Goal: Task Accomplishment & Management: Use online tool/utility

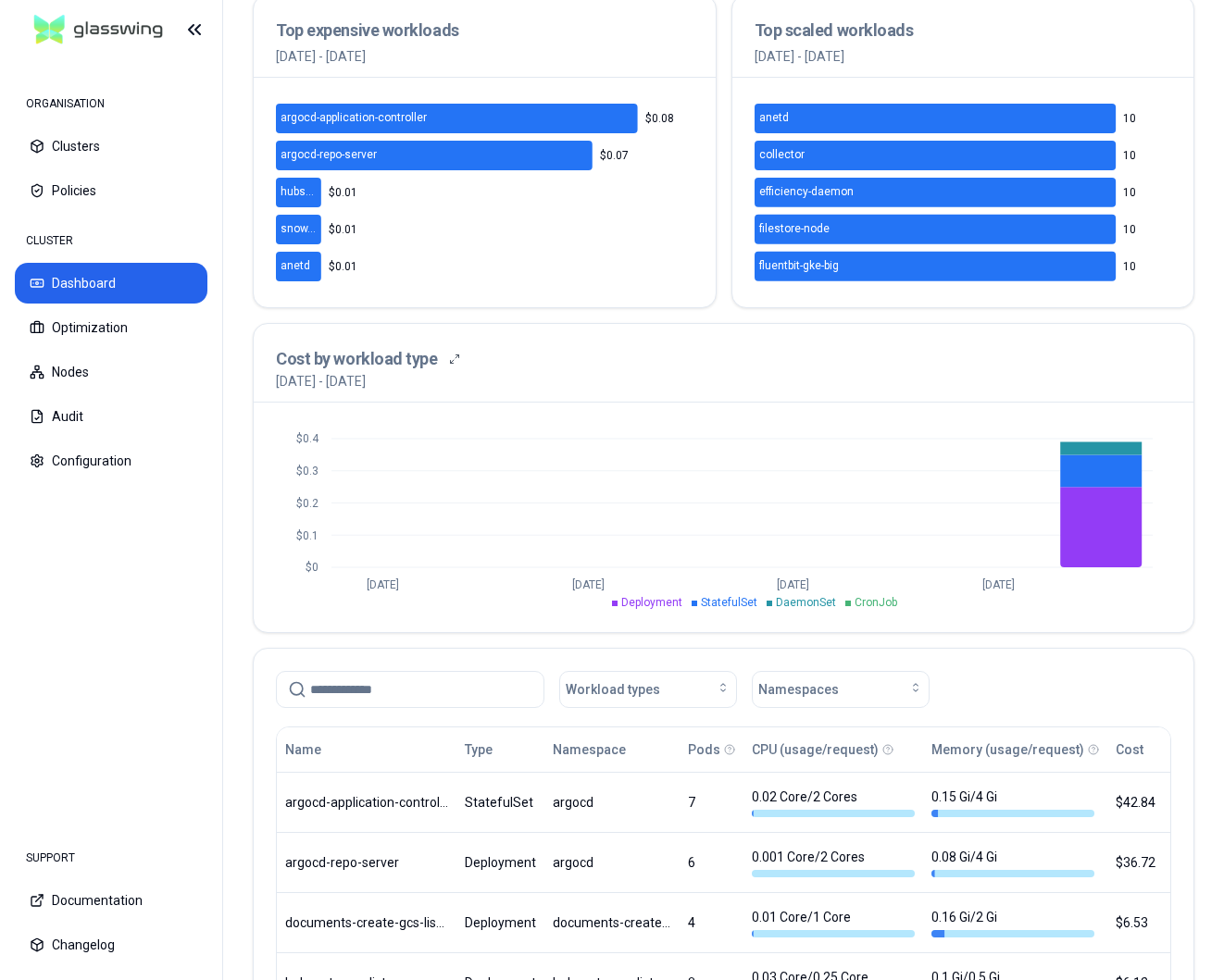
scroll to position [424, 0]
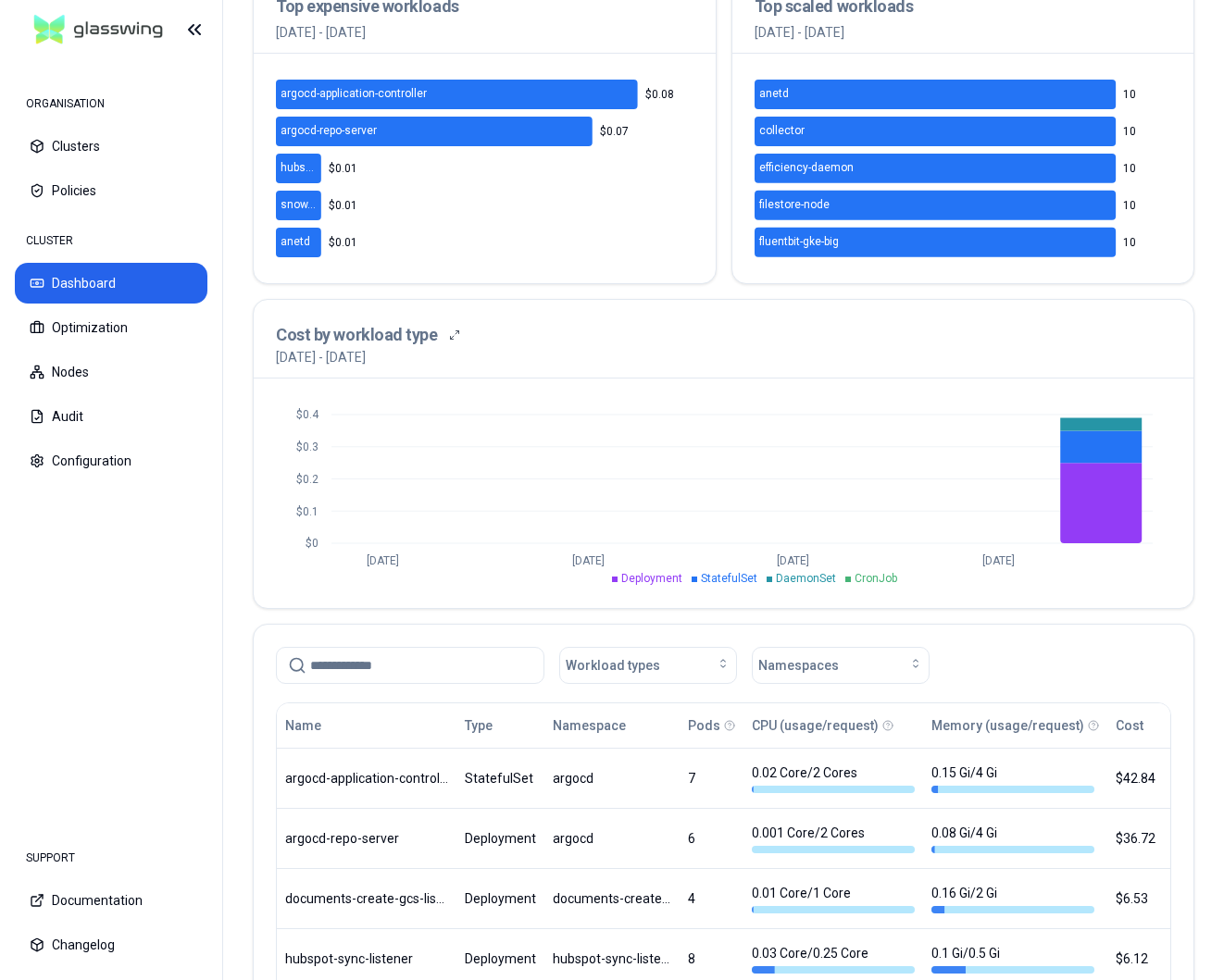
click at [88, 255] on div "CLUSTER" at bounding box center [111, 240] width 192 height 37
click at [64, 221] on nav "ORGANISATION Clusters Policies CLUSTER Dashboard Optimization Nodes Audit Confi…" at bounding box center [111, 443] width 222 height 766
click at [55, 240] on div "CLUSTER" at bounding box center [111, 240] width 192 height 37
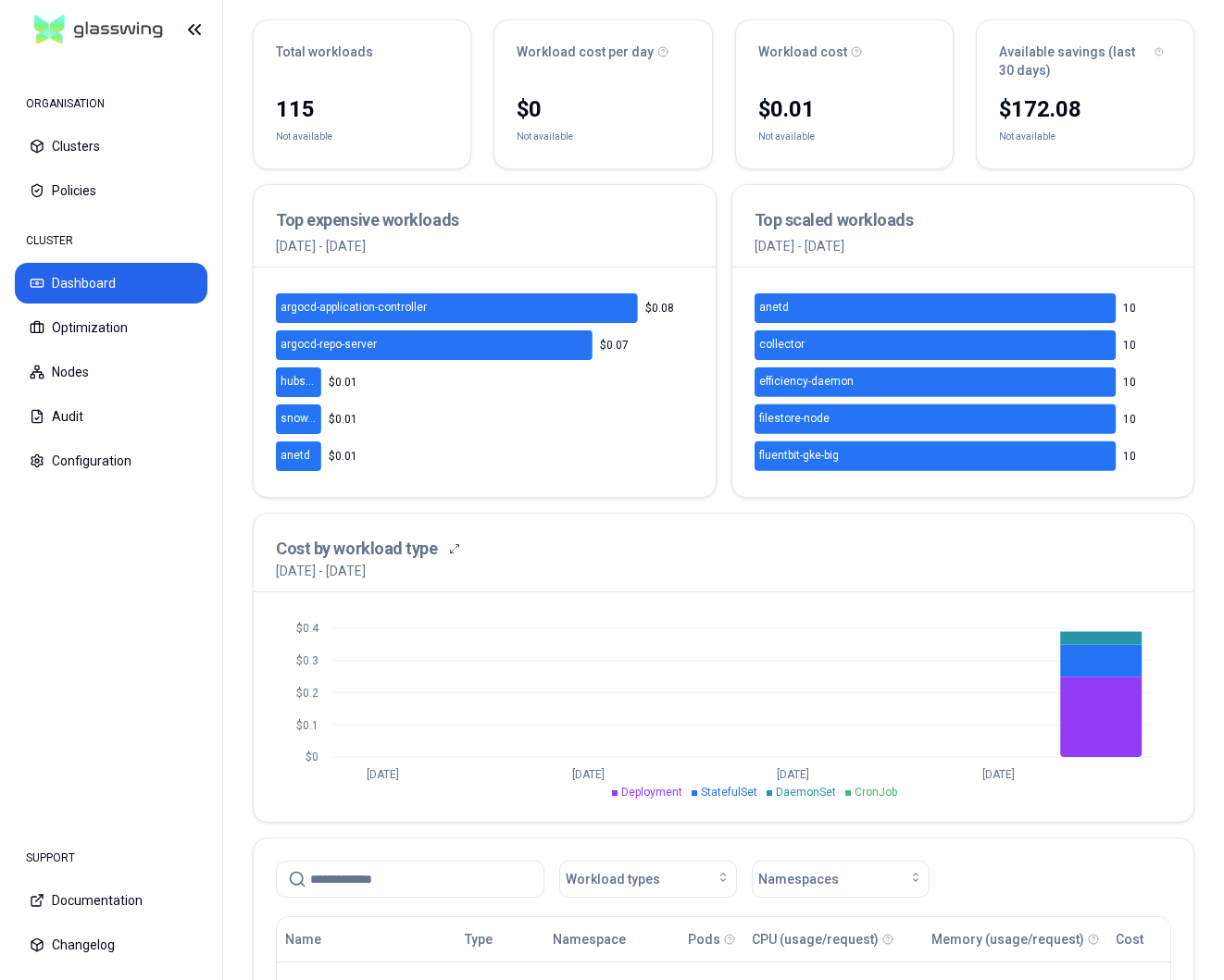
scroll to position [0, 0]
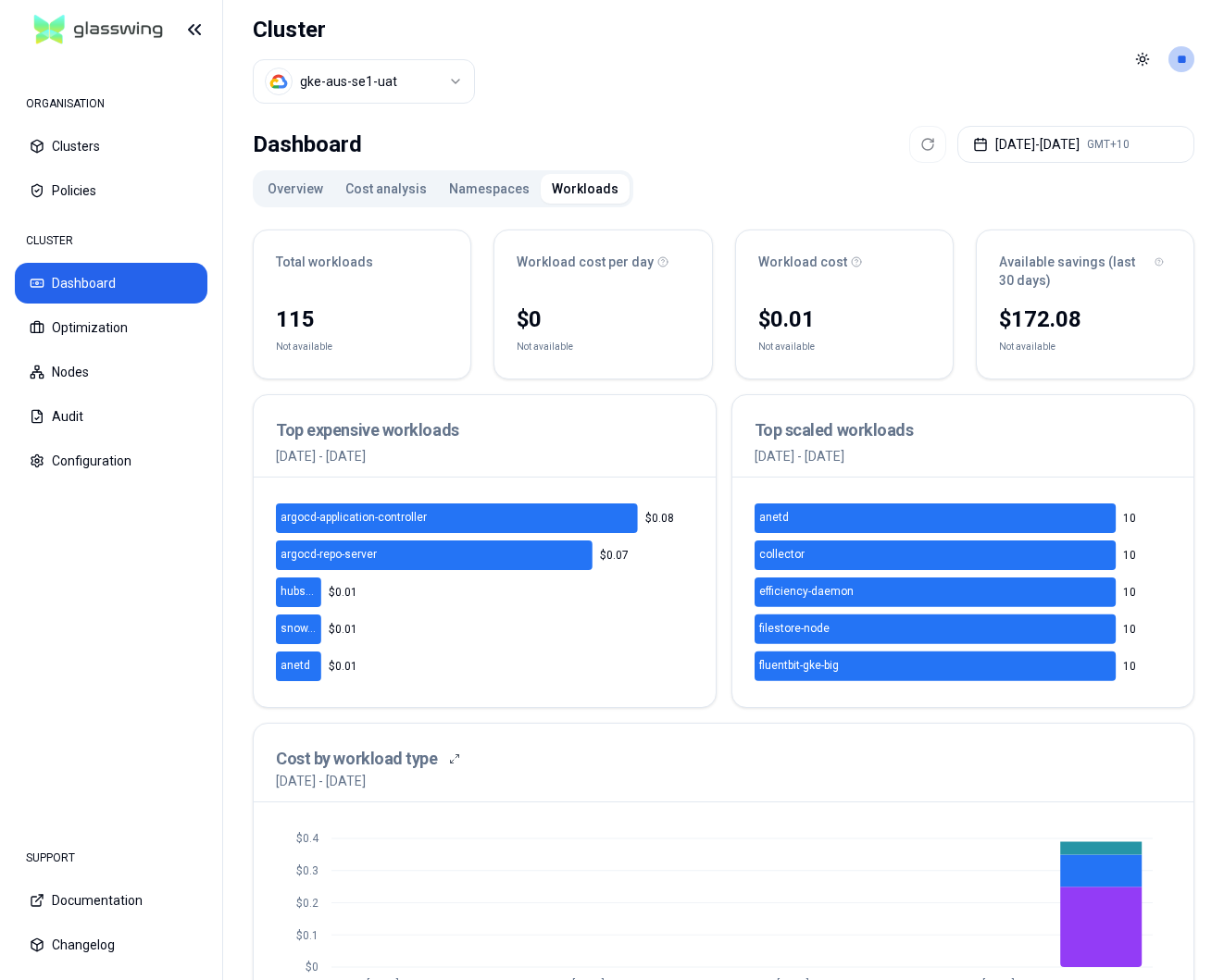
click at [393, 194] on button "Cost analysis" at bounding box center [386, 189] width 103 height 29
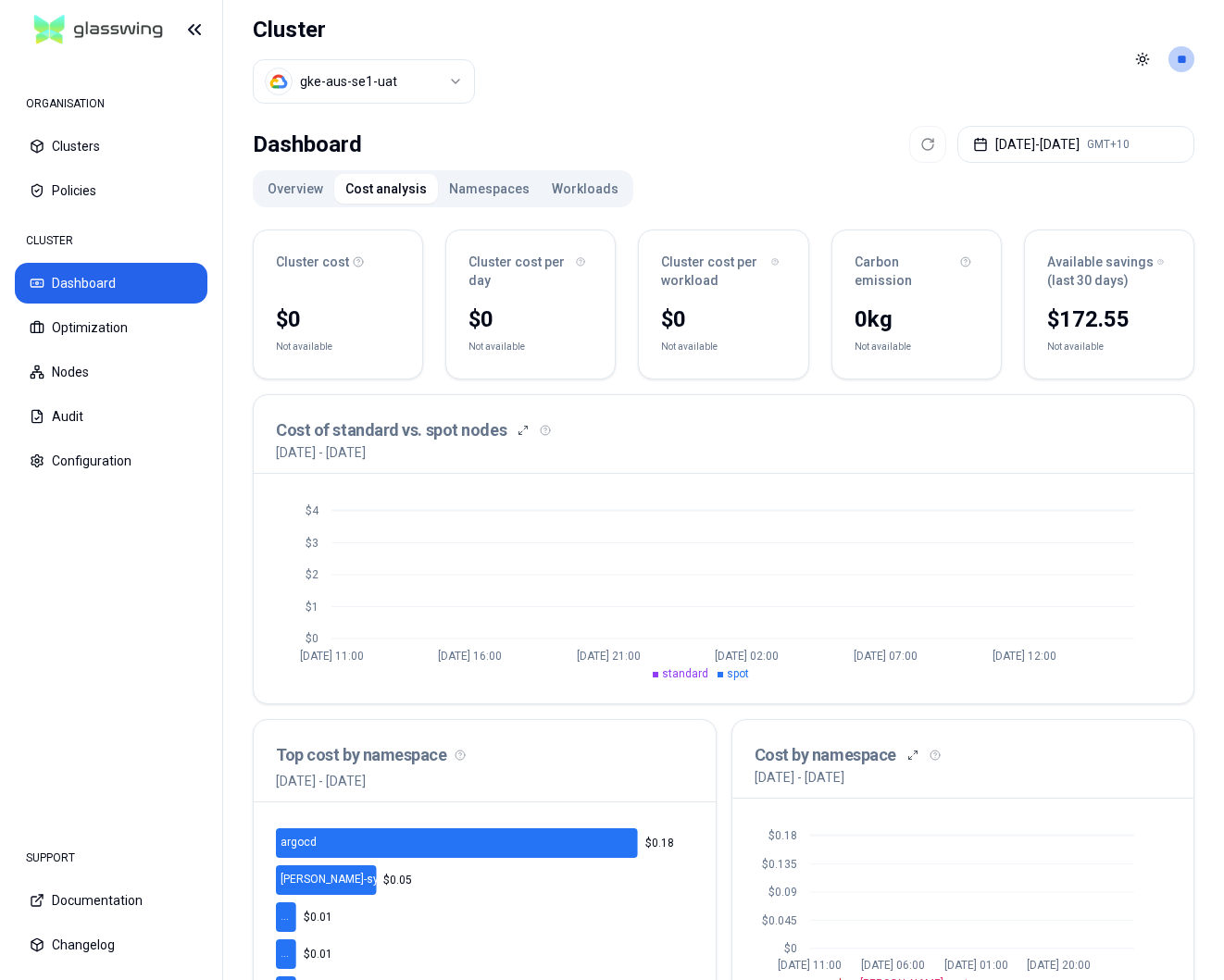
click at [283, 187] on button "Overview" at bounding box center [296, 189] width 78 height 29
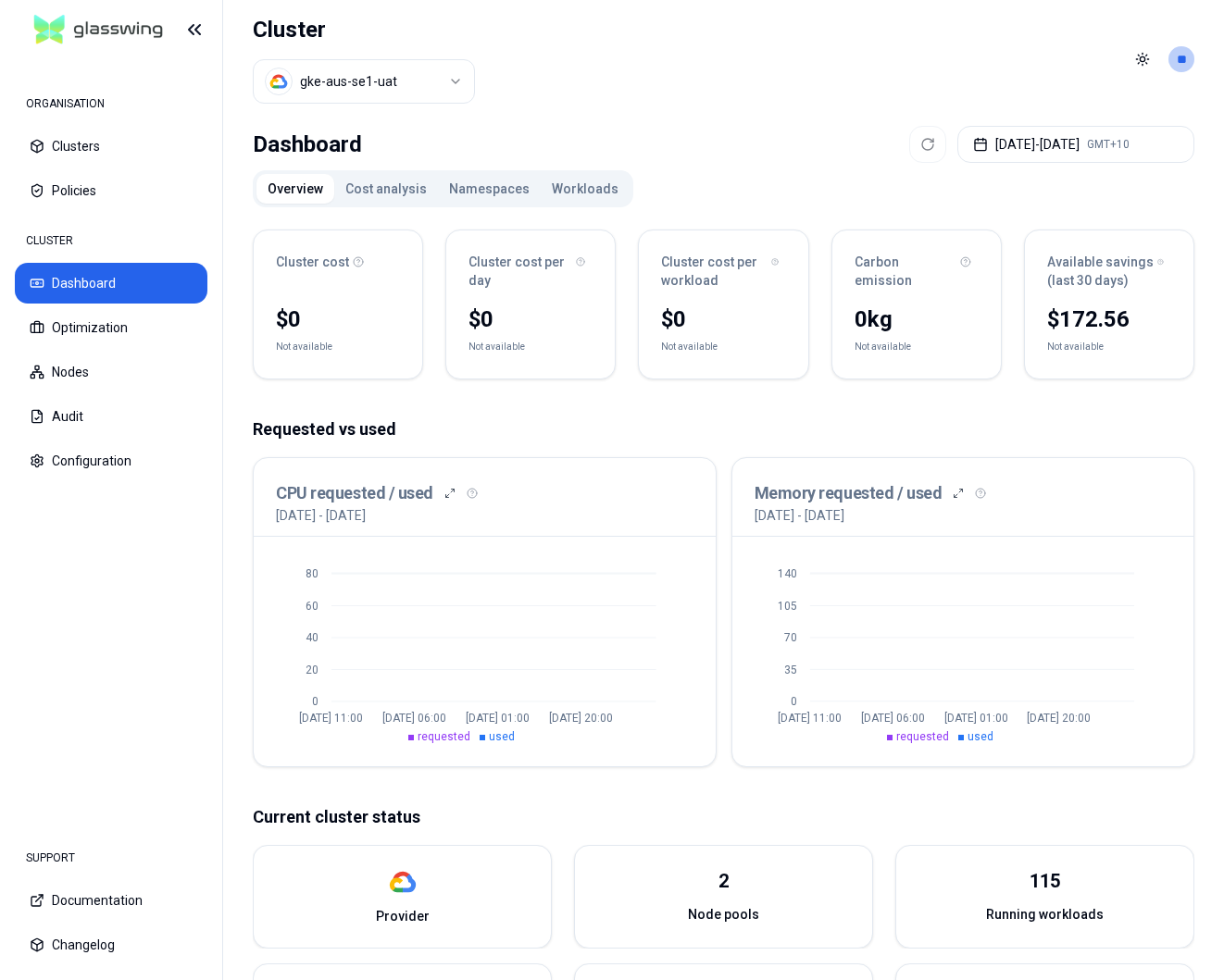
click at [381, 187] on button "Cost analysis" at bounding box center [386, 189] width 103 height 29
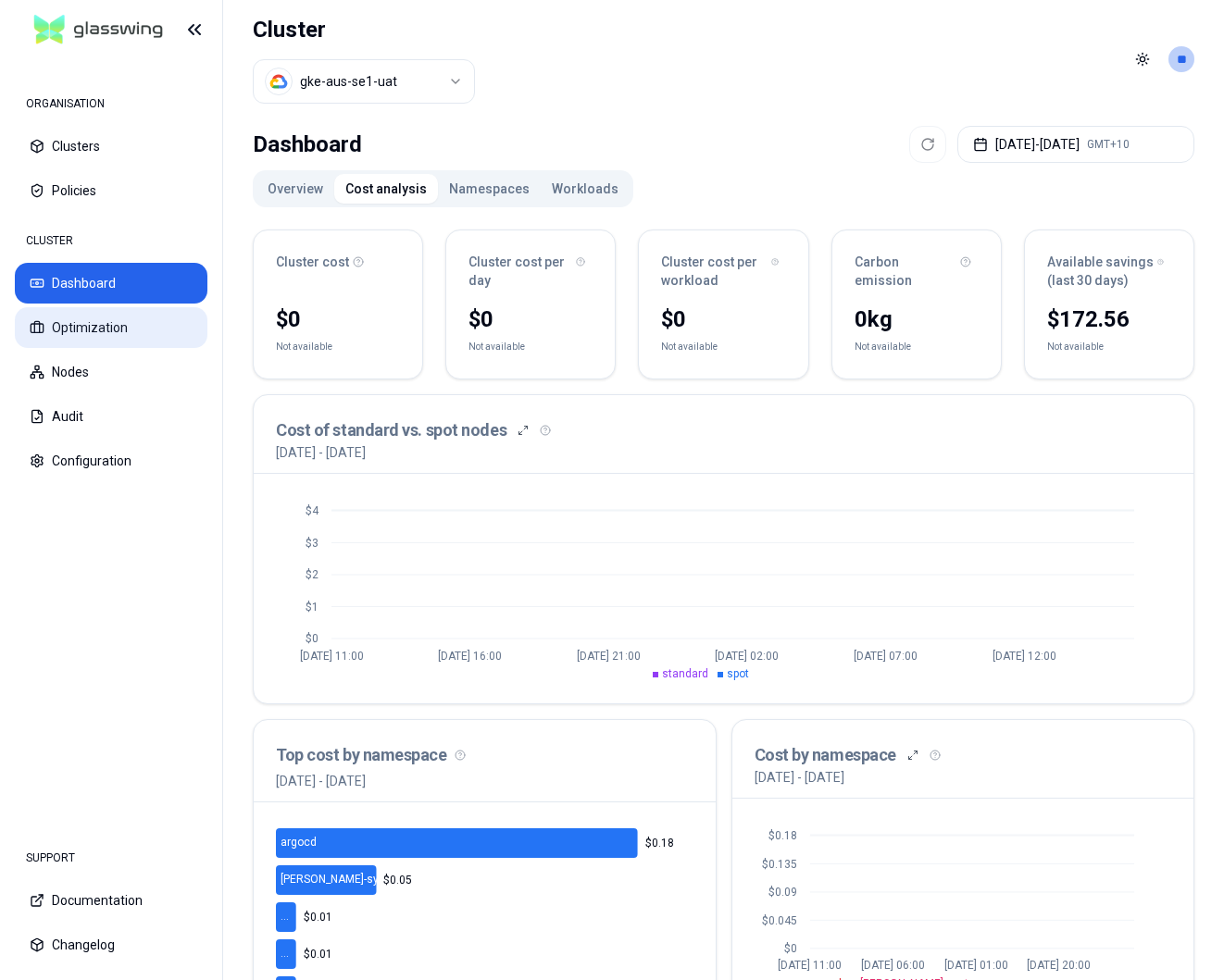
click at [109, 329] on button "Optimization" at bounding box center [111, 327] width 192 height 41
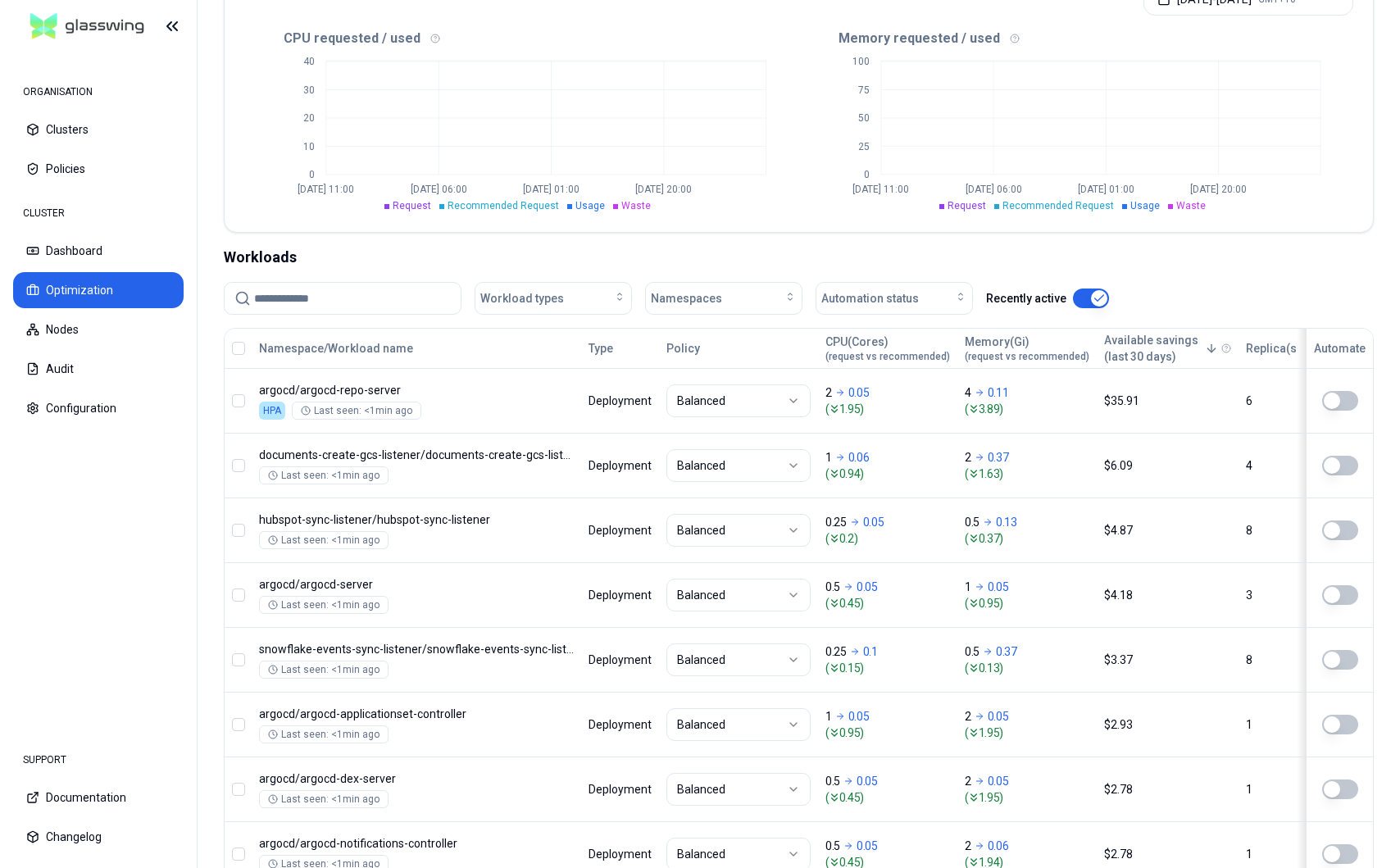
scroll to position [390, 0]
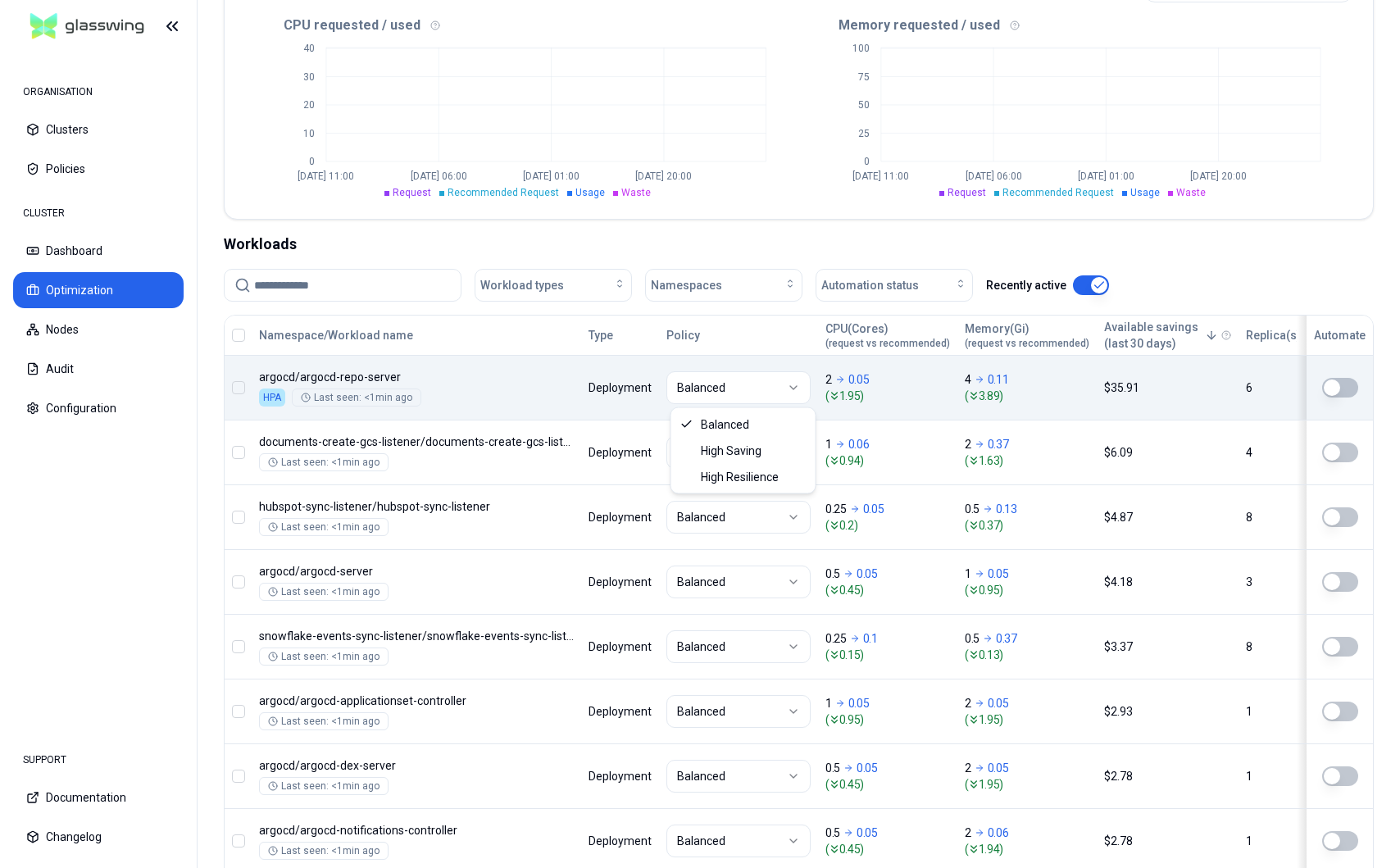
click at [749, 392] on html "ORGANISATION Clusters Policies CLUSTER Dashboard Optimization Nodes Audit Confi…" at bounding box center [700, 434] width 1400 height 868
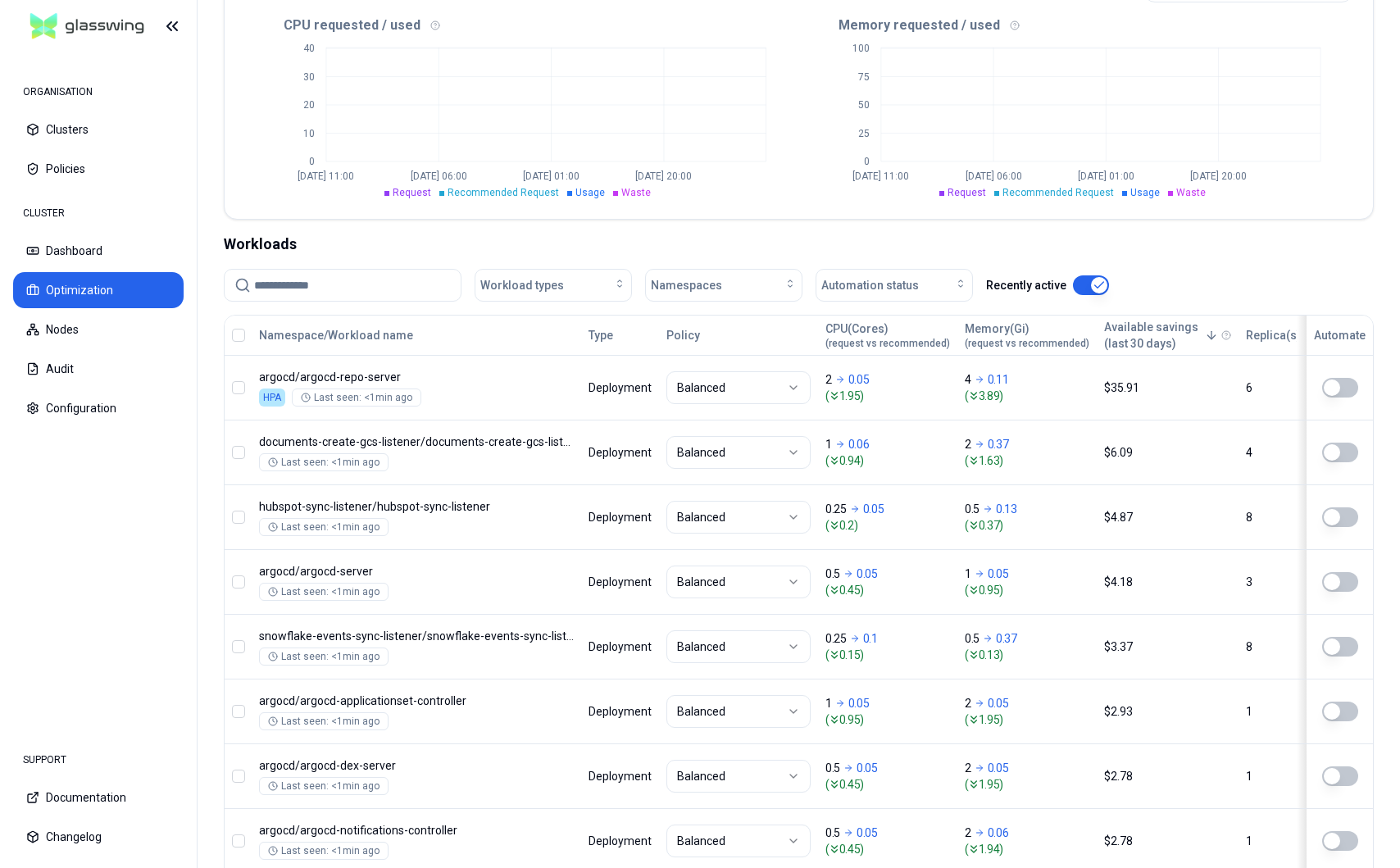
click at [804, 243] on html "ORGANISATION Clusters Policies CLUSTER Dashboard Optimization Nodes Audit Confi…" at bounding box center [700, 434] width 1400 height 868
click at [274, 283] on input at bounding box center [353, 285] width 196 height 31
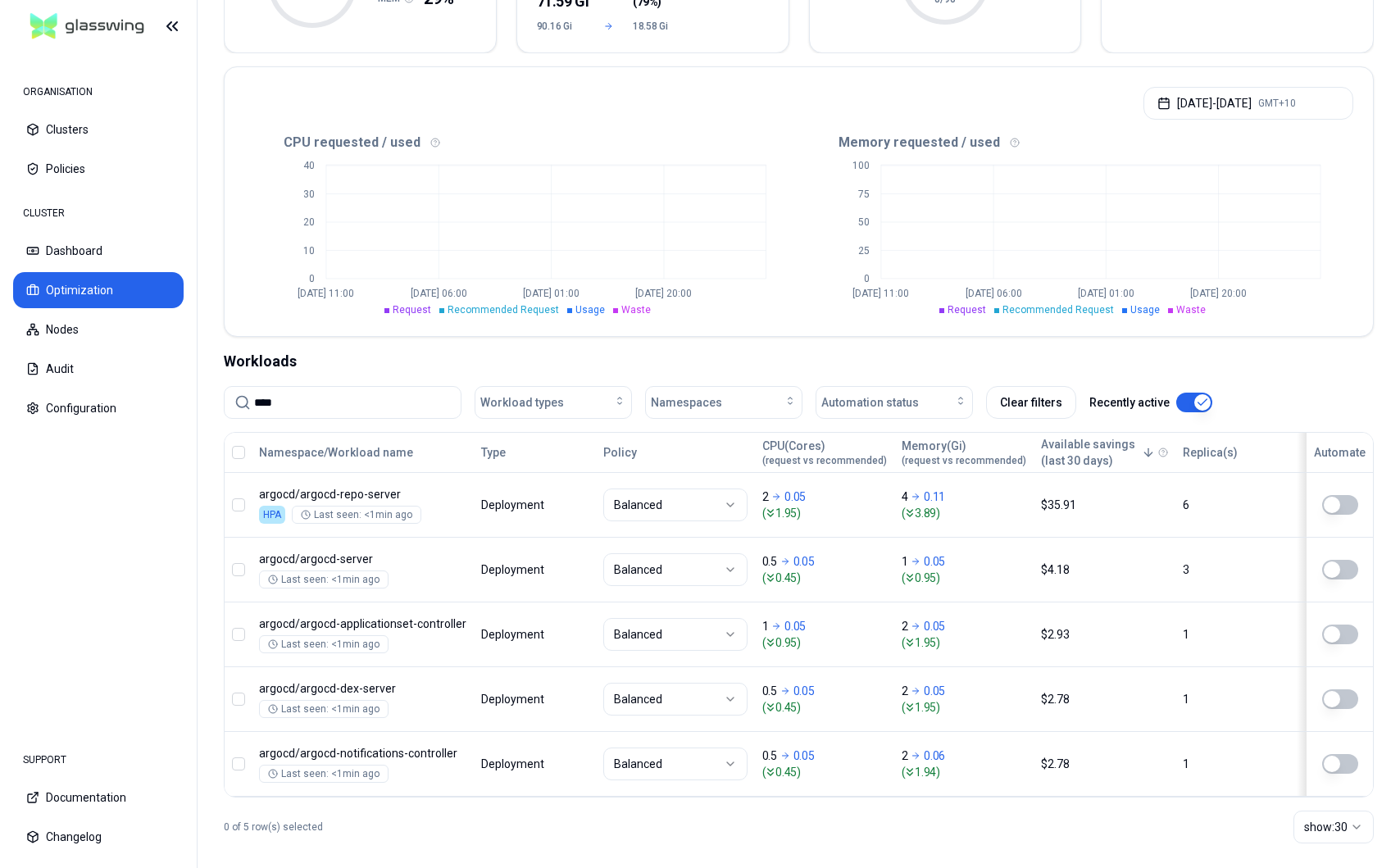
scroll to position [287, 0]
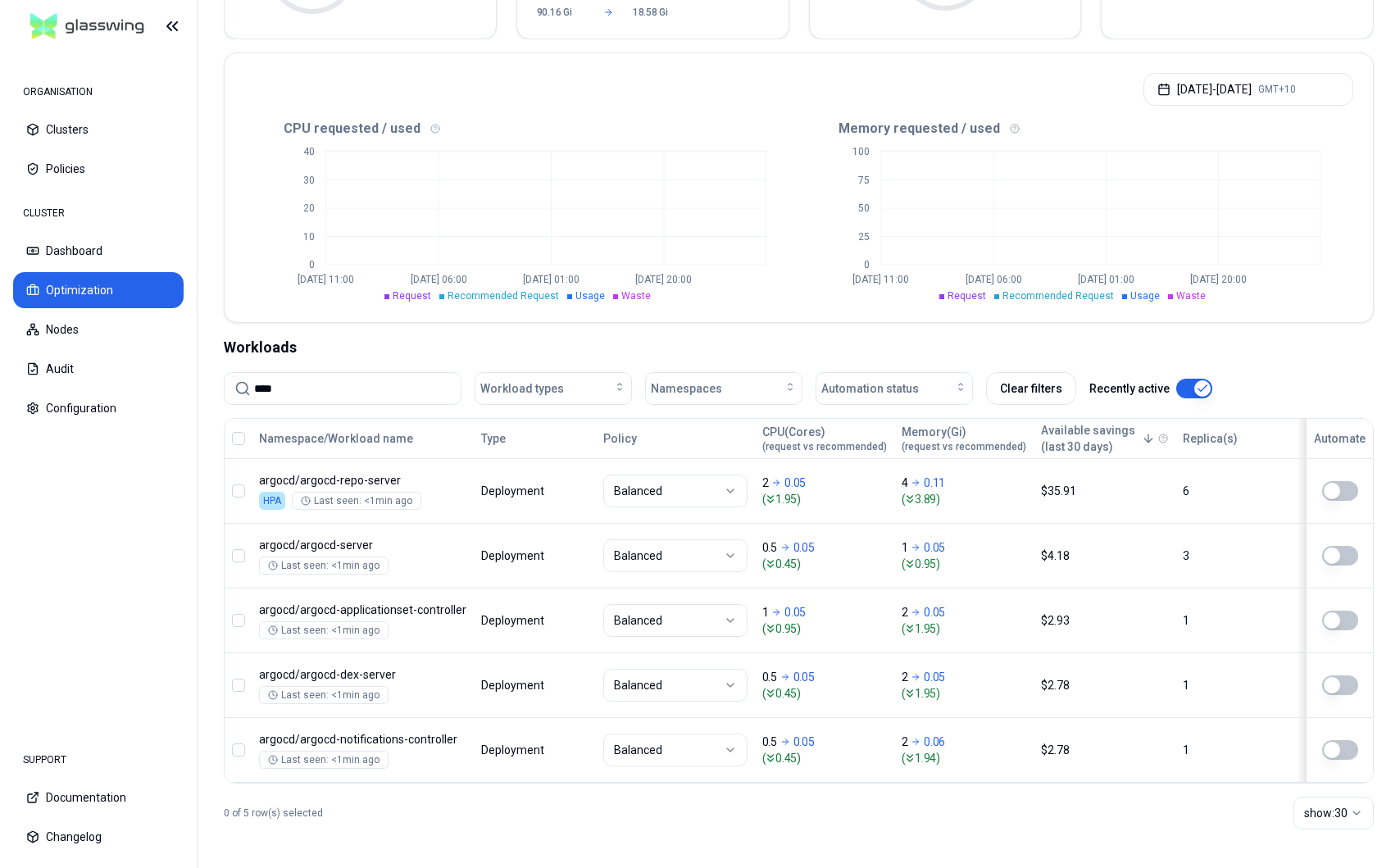
type input "****"
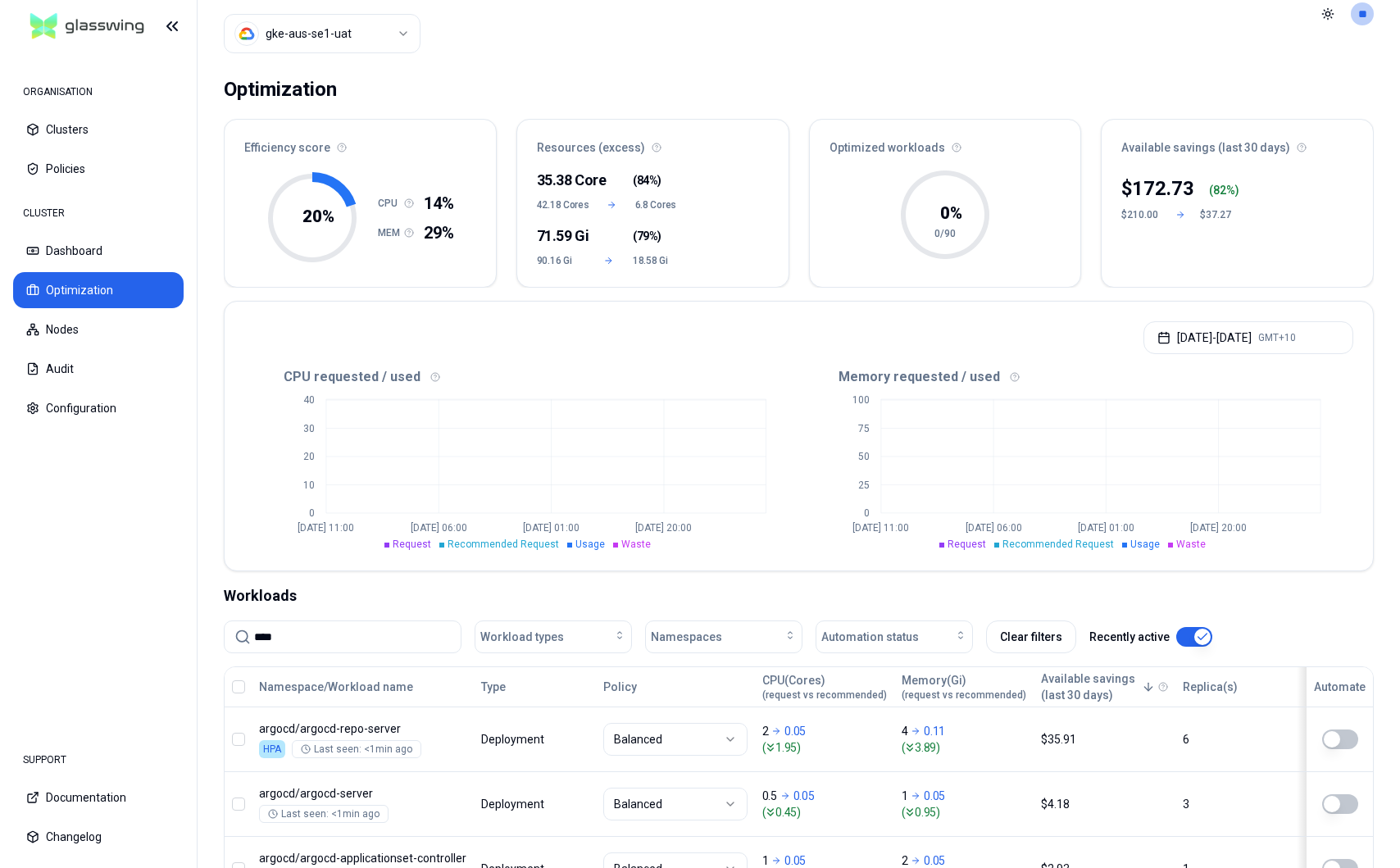
scroll to position [0, 0]
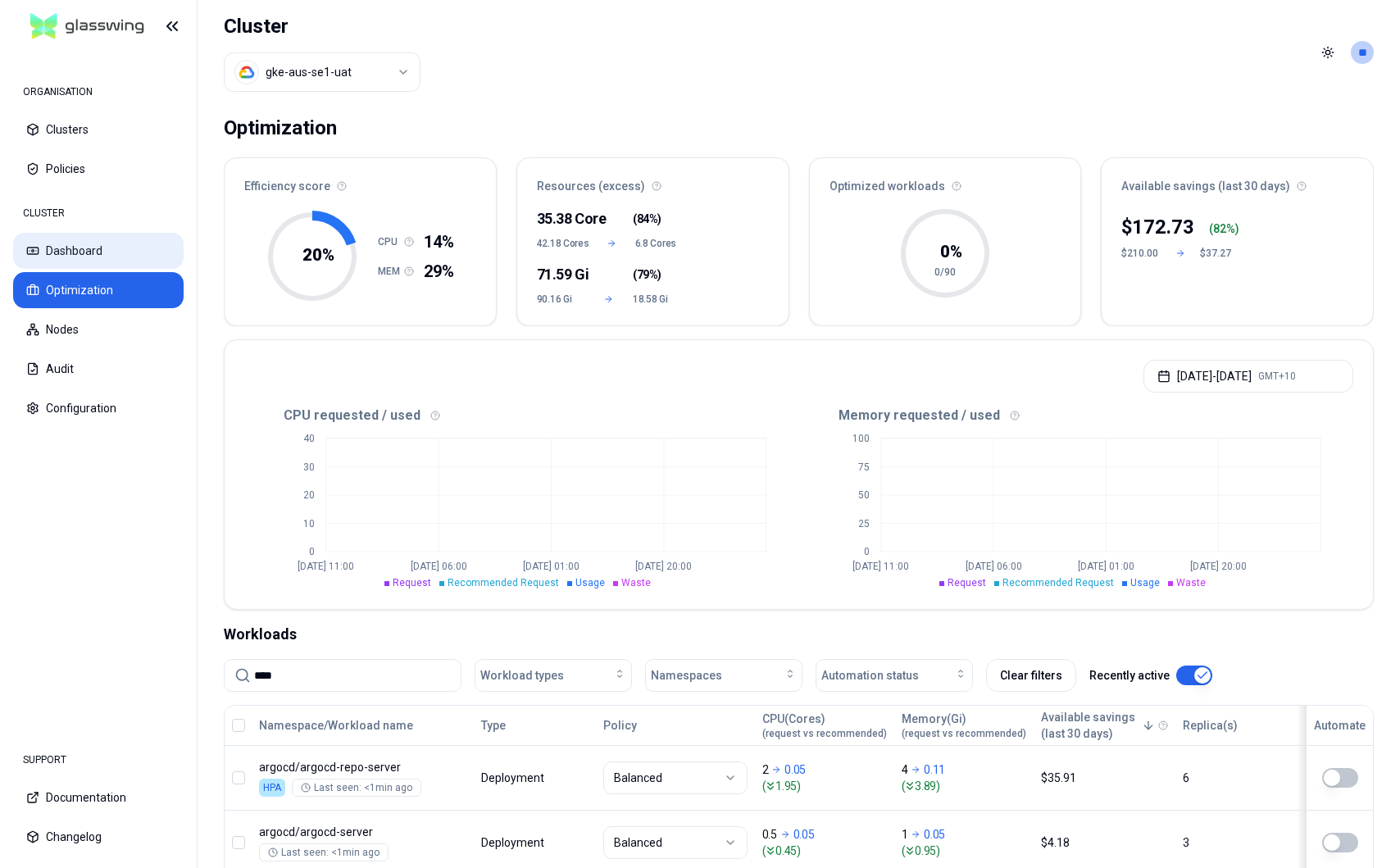
click at [54, 248] on button "Dashboard" at bounding box center [98, 250] width 170 height 36
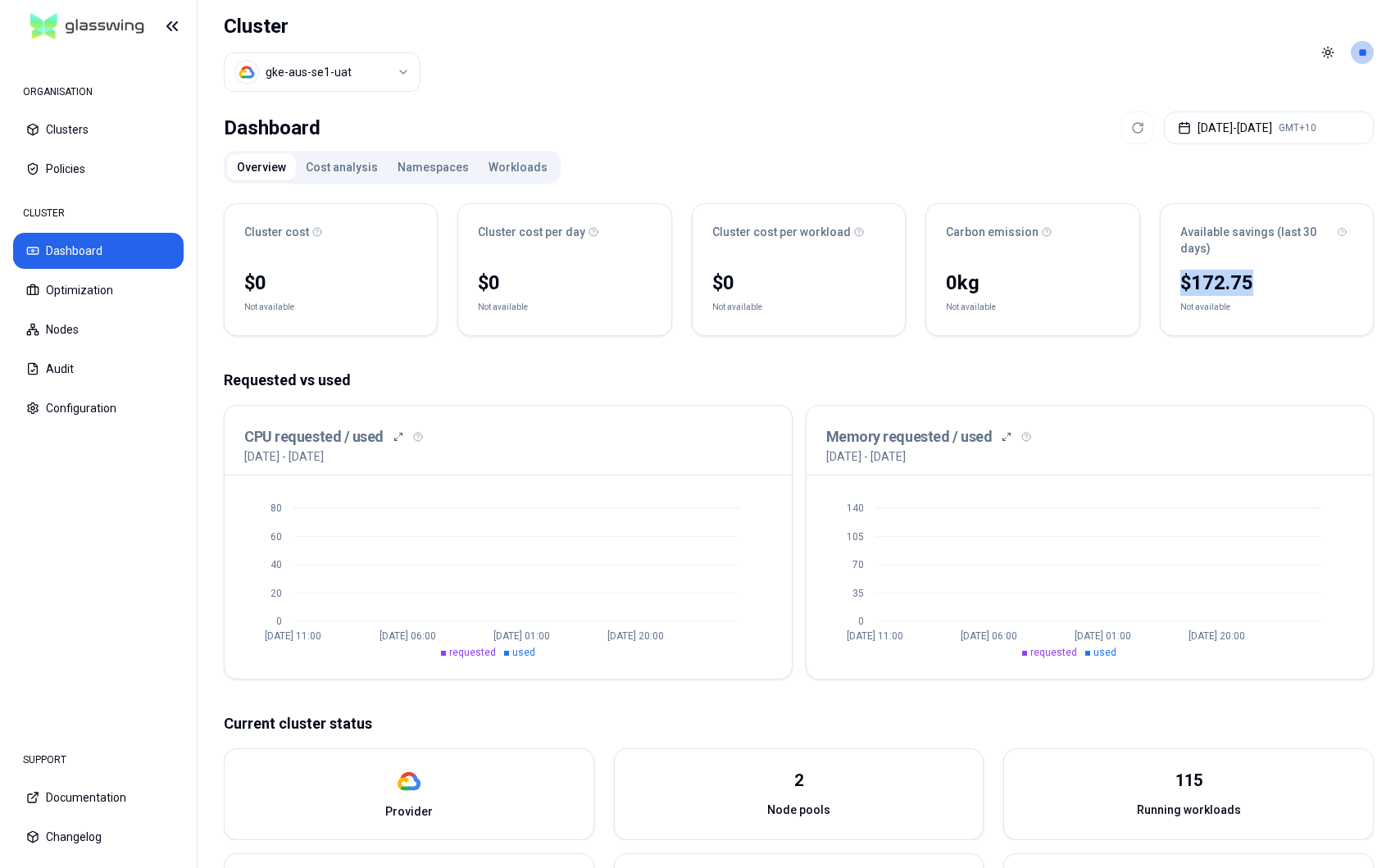
drag, startPoint x: 1176, startPoint y: 280, endPoint x: 1329, endPoint y: 289, distance: 153.3
click at [1083, 289] on div "$172.75 Not available" at bounding box center [1267, 301] width 212 height 69
click at [99, 283] on button "Optimization" at bounding box center [98, 290] width 170 height 36
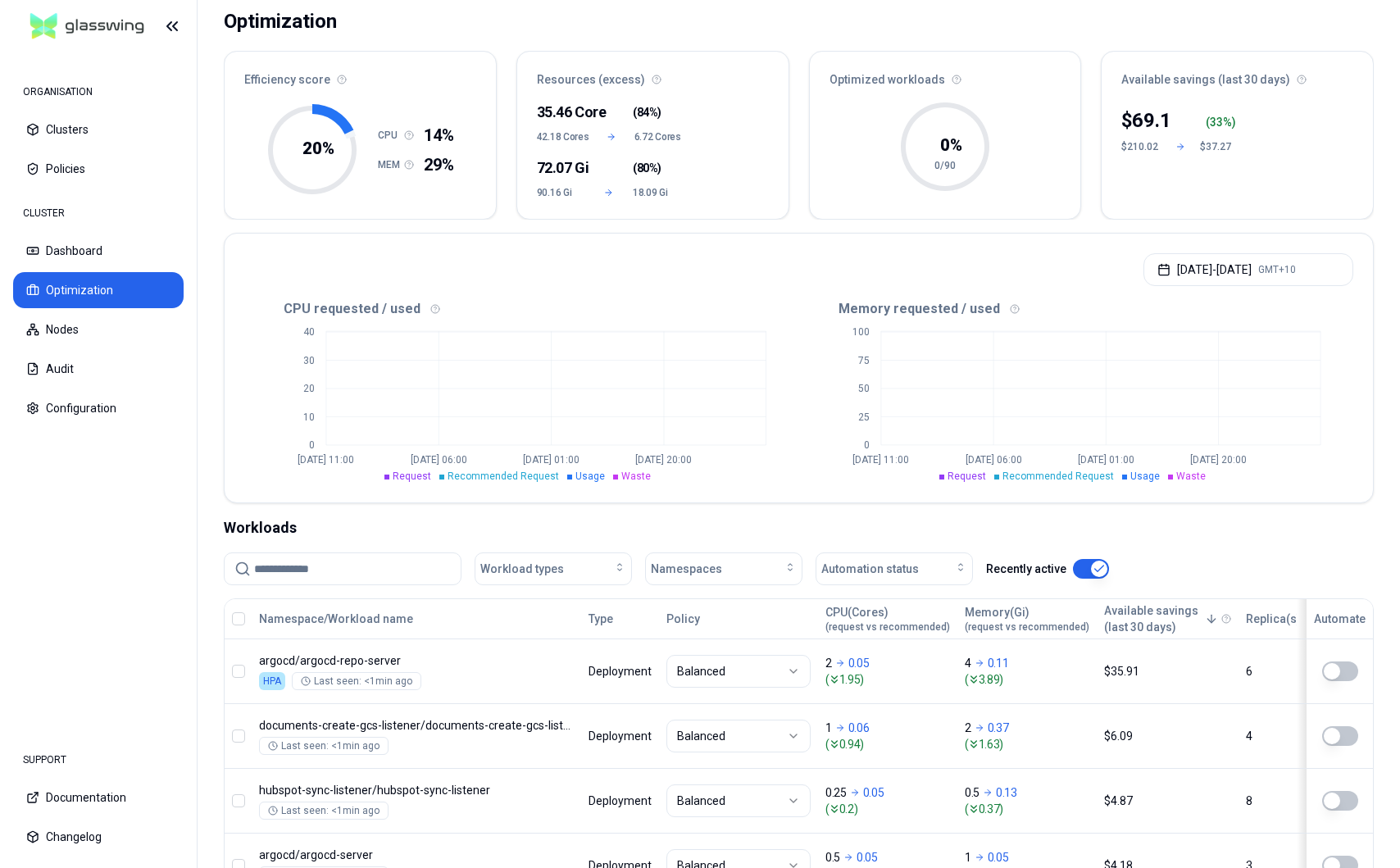
scroll to position [105, 0]
drag, startPoint x: 541, startPoint y: 114, endPoint x: 687, endPoint y: 115, distance: 146.0
click at [687, 115] on div "35.46 Core ( 84% ) 42.18 Cores 6.72 Cores 72.07 Gi ( 80% ) 90.16 Gi 18.09 Gi" at bounding box center [652, 159] width 271 height 122
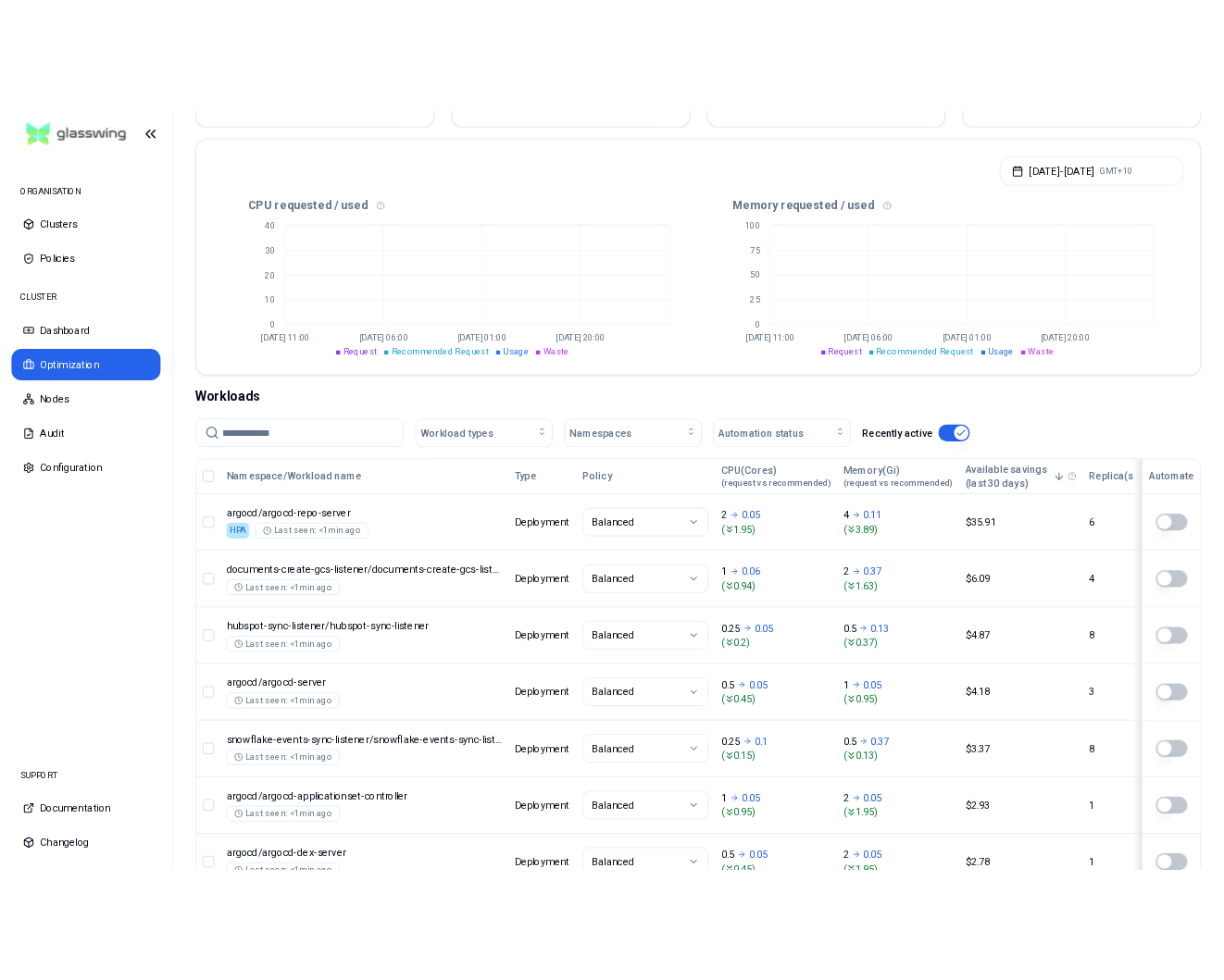
scroll to position [0, 0]
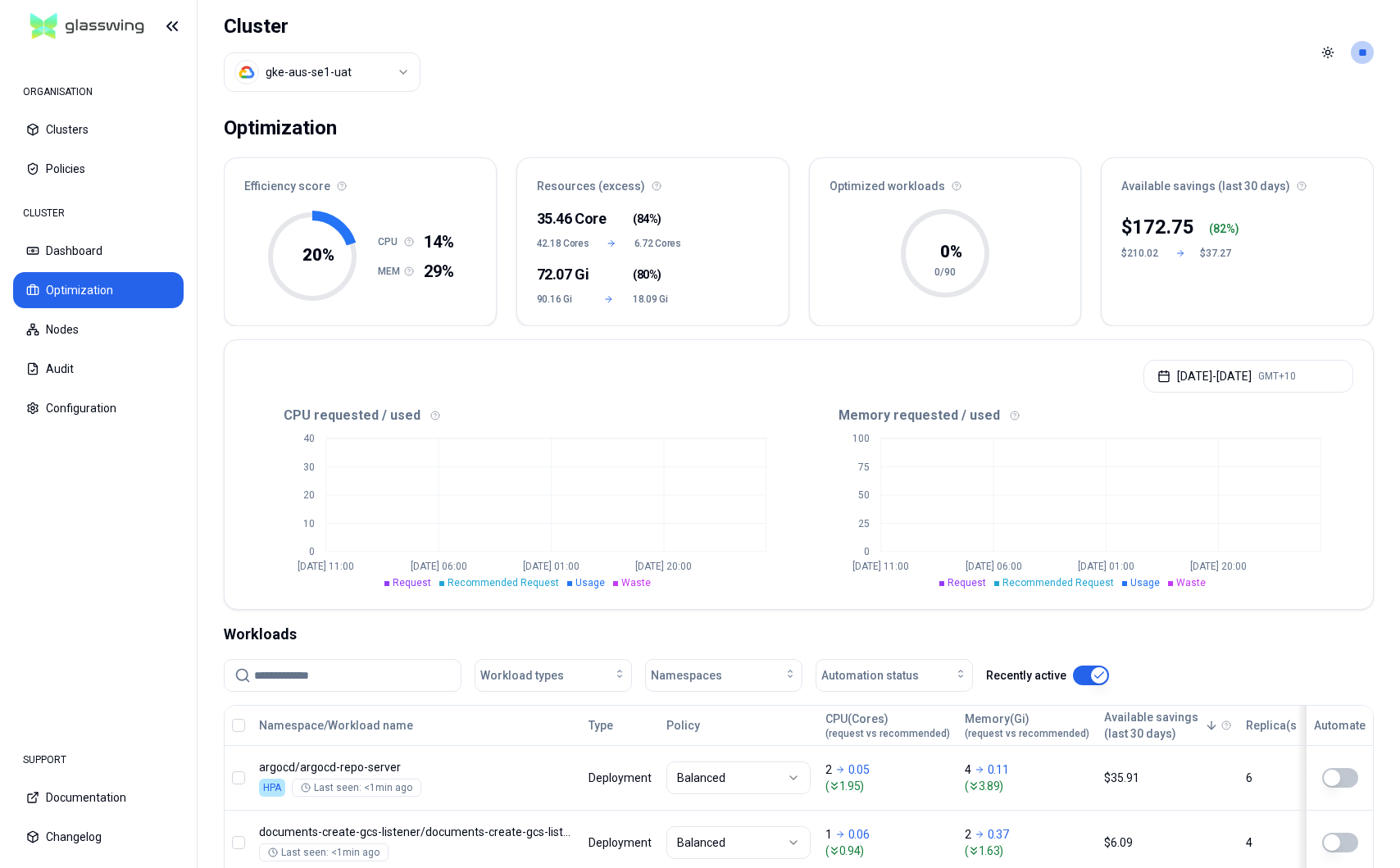
click at [800, 282] on div "Efficiency score 20 % CPU 14% MEM 29% Resources (excess) 35.46 Core ( 84% ) 42.…" at bounding box center [799, 242] width 1150 height 169
click at [1083, 373] on button "[DATE] - [DATE] GMT+10" at bounding box center [1249, 376] width 210 height 33
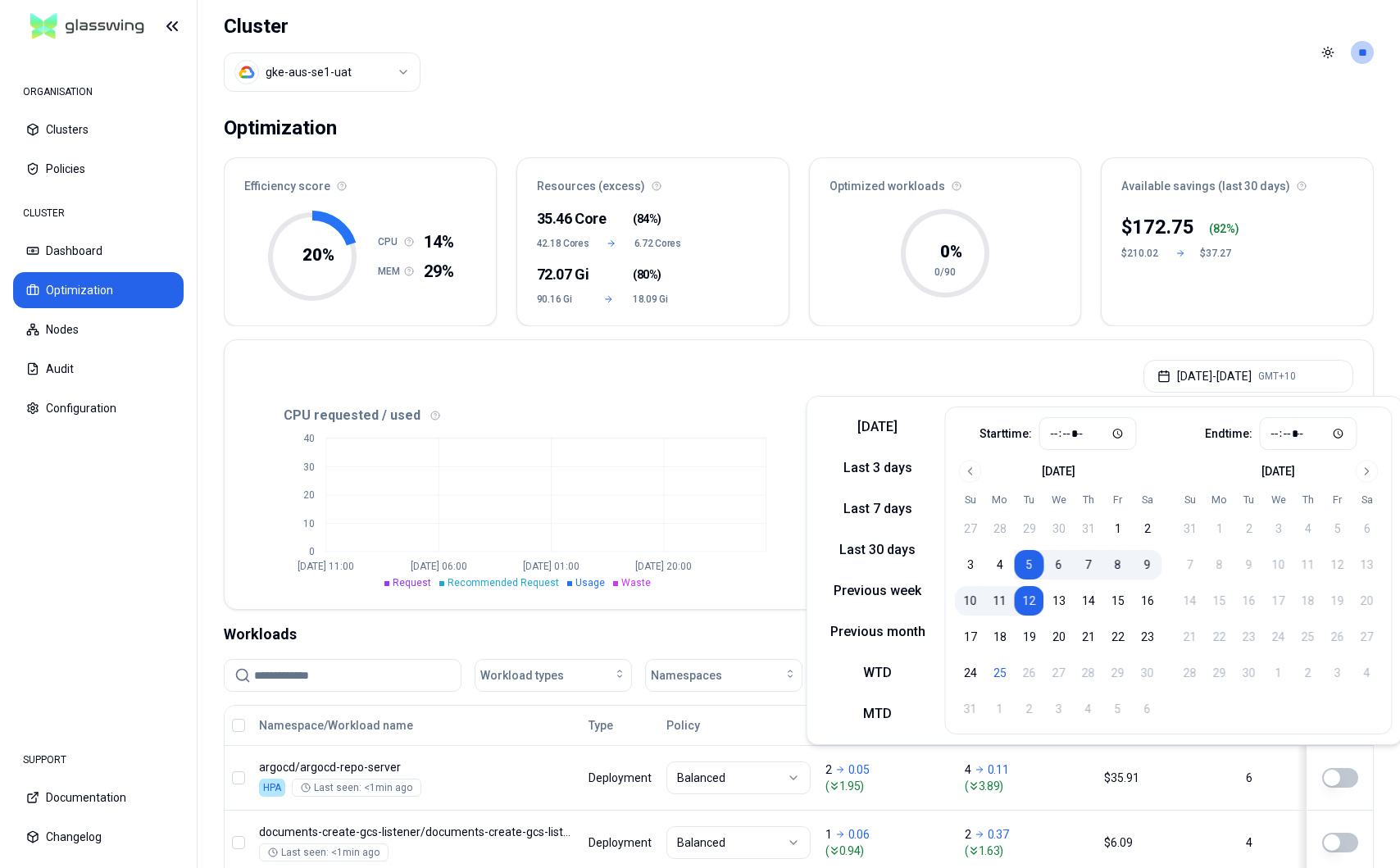
click at [885, 567] on div "[DATE] Last 3 days Last 7 days Last 30 days Previous week Previous month WTD MTD" at bounding box center [878, 570] width 122 height 328
click at [880, 554] on button "Last 30 days" at bounding box center [878, 550] width 122 height 26
type input "*****"
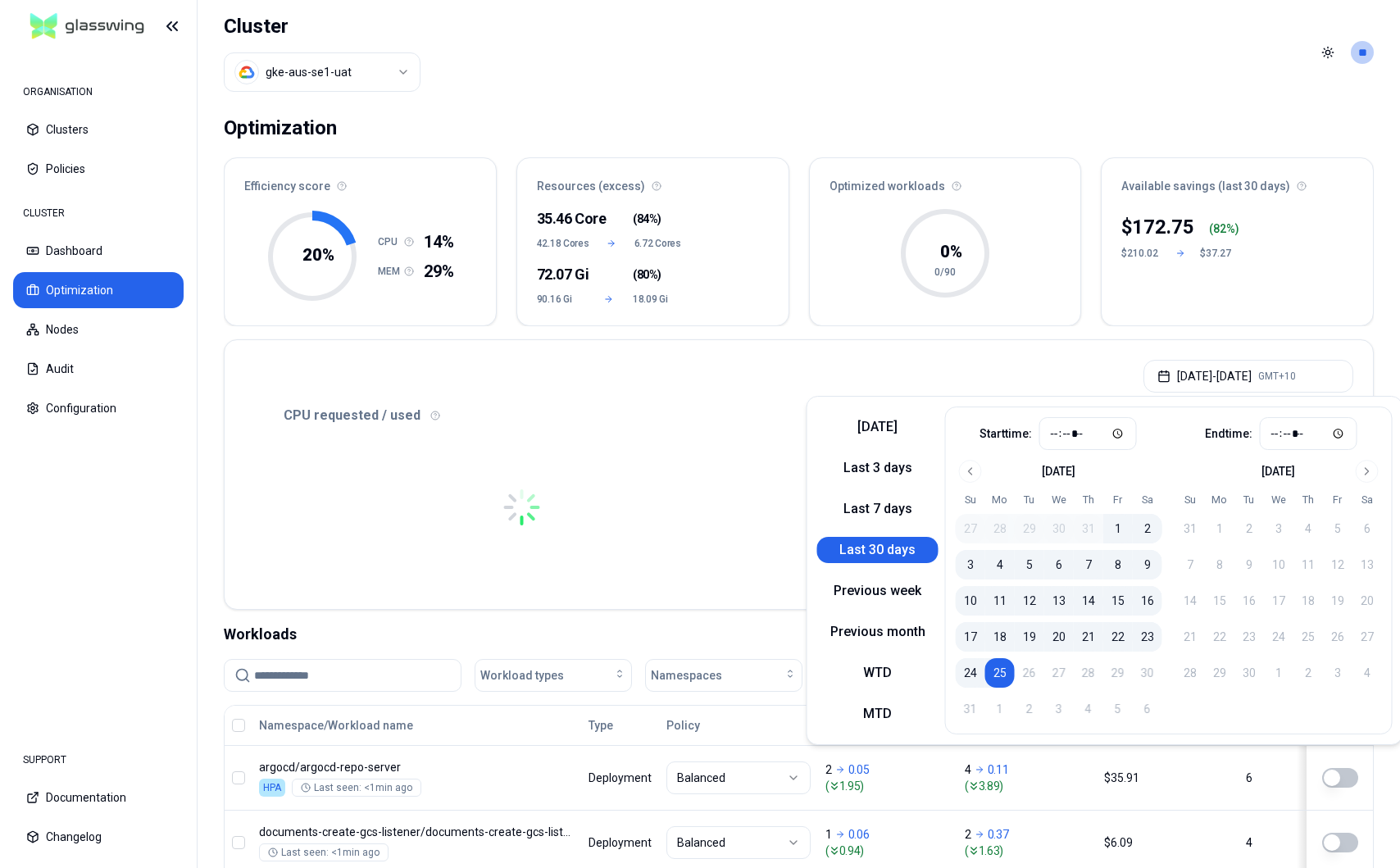
click at [669, 348] on div "[DATE] - [DATE] GMT+10" at bounding box center [799, 371] width 1148 height 62
